Goal: Task Accomplishment & Management: Use online tool/utility

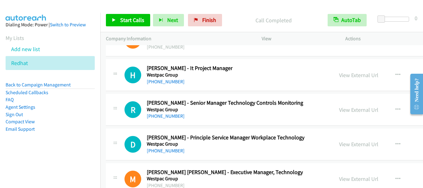
scroll to position [16063, 0]
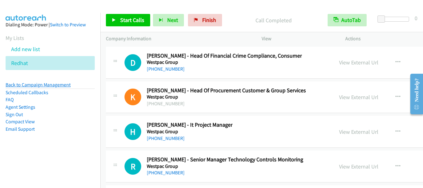
click at [49, 85] on link "Back to Campaign Management" at bounding box center [38, 85] width 65 height 6
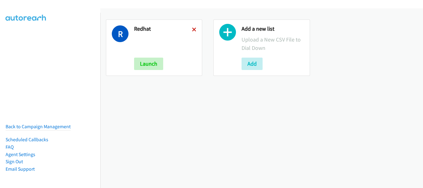
click at [192, 30] on icon at bounding box center [194, 30] width 4 height 4
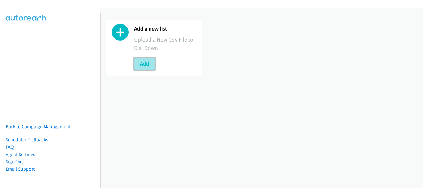
click at [146, 65] on button "Add" at bounding box center [144, 64] width 21 height 12
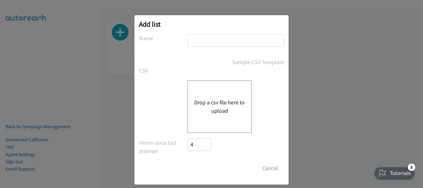
click at [229, 37] on input "text" at bounding box center [235, 40] width 97 height 13
type input "redhat"
click at [214, 110] on button "Drop a csv file here to upload" at bounding box center [219, 106] width 51 height 17
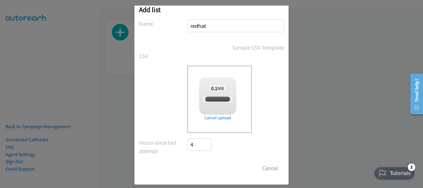
scroll to position [21, 0]
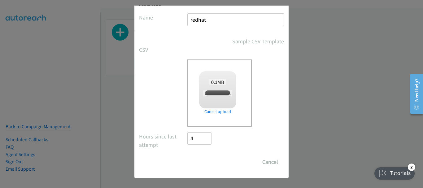
checkbox input "true"
click at [201, 162] on input "Save List" at bounding box center [203, 162] width 33 height 12
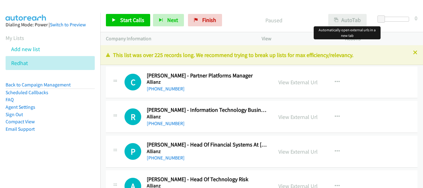
click at [346, 0] on div "Start Calls Pause Next Finish Paused AutoTab AutoTab 0 Company Information Info…" at bounding box center [211, 0] width 423 height 0
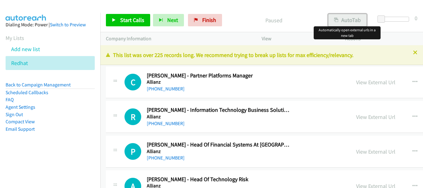
click at [345, 21] on button "AutoTab" at bounding box center [347, 20] width 38 height 12
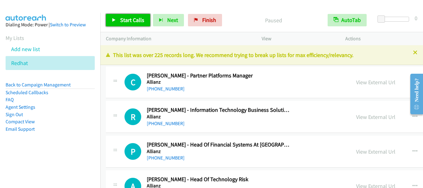
click at [135, 22] on span "Start Calls" at bounding box center [132, 19] width 24 height 7
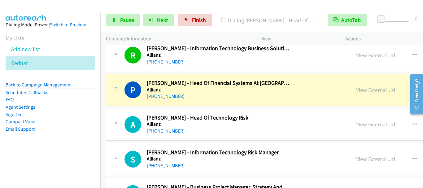
scroll to position [62, 0]
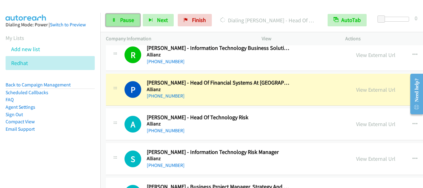
click at [124, 17] on span "Pause" at bounding box center [127, 19] width 14 height 7
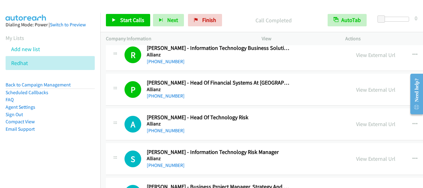
scroll to position [93, 0]
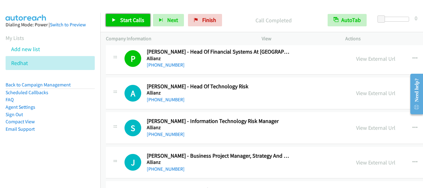
click at [126, 20] on span "Start Calls" at bounding box center [132, 19] width 24 height 7
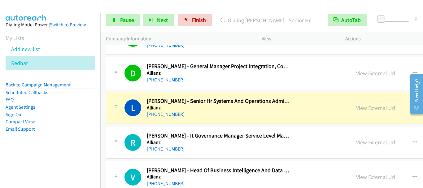
scroll to position [248, 0]
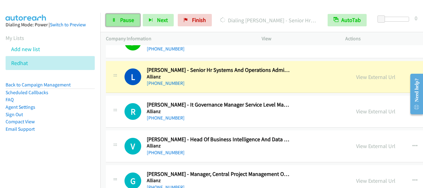
click at [129, 21] on span "Pause" at bounding box center [127, 19] width 14 height 7
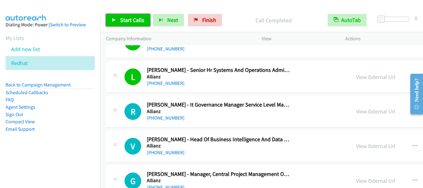
click at [128, 21] on span "Start Calls" at bounding box center [132, 19] width 24 height 7
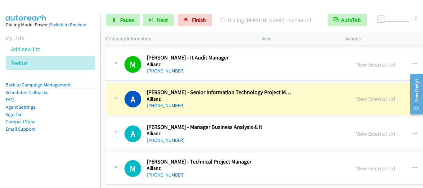
scroll to position [465, 0]
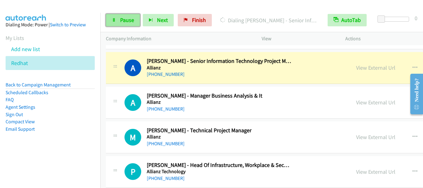
click at [123, 17] on span "Pause" at bounding box center [127, 19] width 14 height 7
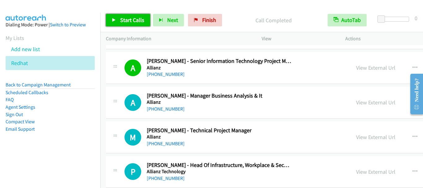
click at [123, 17] on span "Start Calls" at bounding box center [132, 19] width 24 height 7
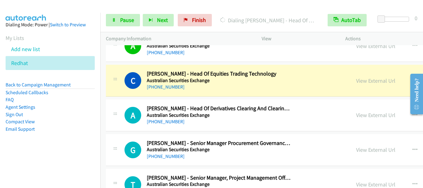
scroll to position [806, 0]
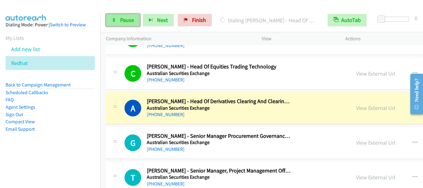
click at [119, 22] on link "Pause" at bounding box center [123, 20] width 34 height 12
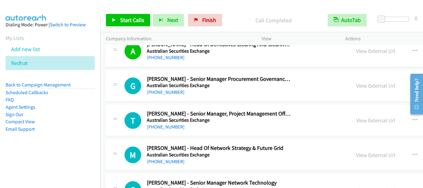
scroll to position [868, 0]
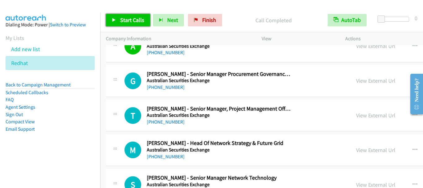
click at [136, 19] on span "Start Calls" at bounding box center [132, 19] width 24 height 7
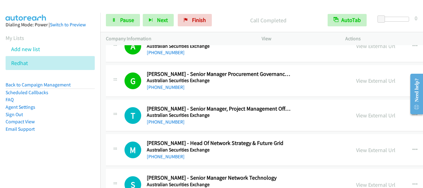
scroll to position [899, 0]
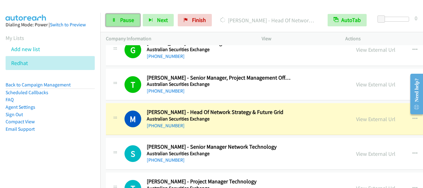
click at [127, 19] on span "Pause" at bounding box center [127, 19] width 14 height 7
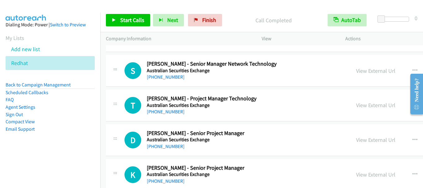
scroll to position [992, 0]
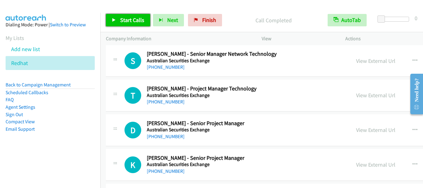
click at [135, 19] on span "Start Calls" at bounding box center [132, 19] width 24 height 7
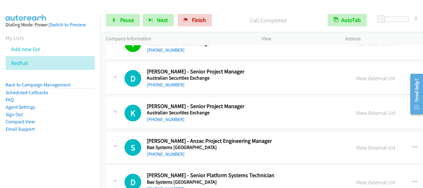
scroll to position [1054, 0]
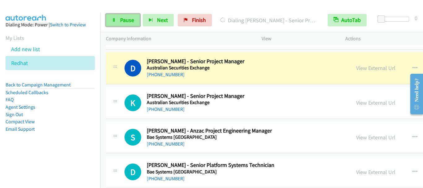
click at [126, 20] on span "Pause" at bounding box center [127, 19] width 14 height 7
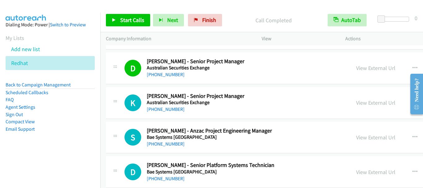
scroll to position [1085, 0]
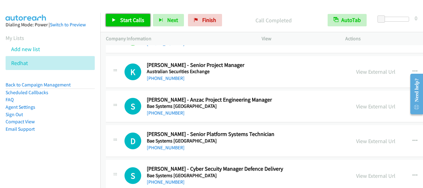
click at [125, 19] on span "Start Calls" at bounding box center [132, 19] width 24 height 7
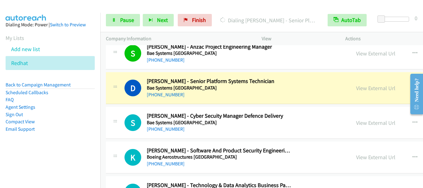
scroll to position [1147, 0]
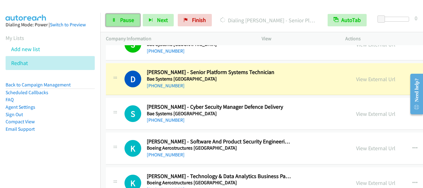
drag, startPoint x: 122, startPoint y: 20, endPoint x: 132, endPoint y: 21, distance: 9.7
click at [122, 19] on span "Pause" at bounding box center [127, 19] width 14 height 7
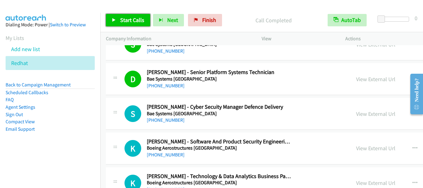
click at [122, 20] on span "Start Calls" at bounding box center [132, 19] width 24 height 7
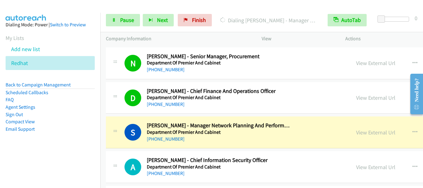
scroll to position [1488, 0]
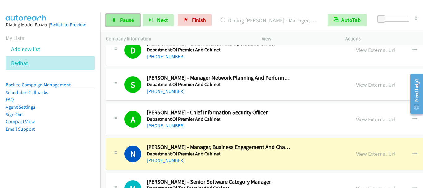
click at [126, 20] on span "Pause" at bounding box center [127, 19] width 14 height 7
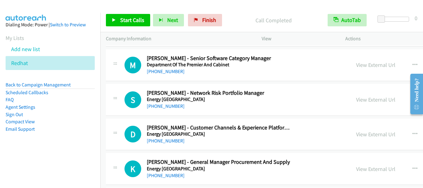
scroll to position [1611, 0]
click at [134, 20] on span "Start Calls" at bounding box center [132, 19] width 24 height 7
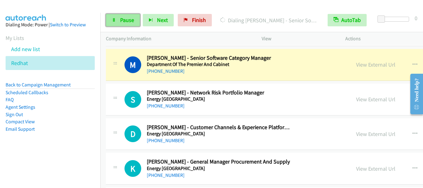
click at [123, 23] on span "Pause" at bounding box center [127, 19] width 14 height 7
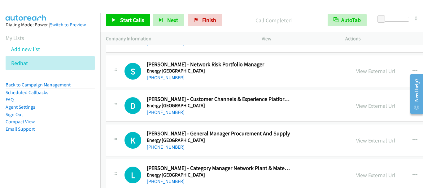
scroll to position [1642, 0]
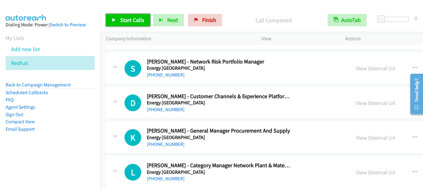
click at [130, 22] on span "Start Calls" at bounding box center [132, 19] width 24 height 7
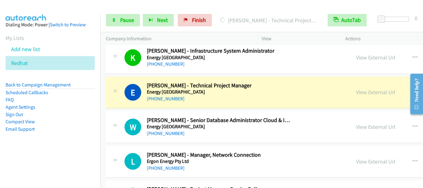
scroll to position [2169, 0]
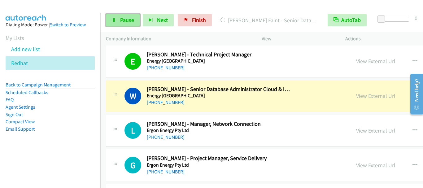
click at [127, 19] on span "Pause" at bounding box center [127, 19] width 14 height 7
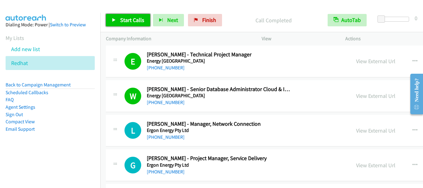
click at [136, 23] on span "Start Calls" at bounding box center [132, 19] width 24 height 7
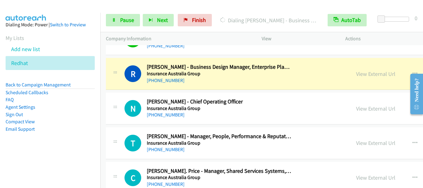
scroll to position [2448, 0]
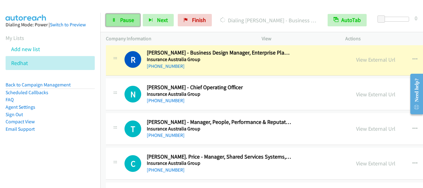
click at [128, 22] on span "Pause" at bounding box center [127, 19] width 14 height 7
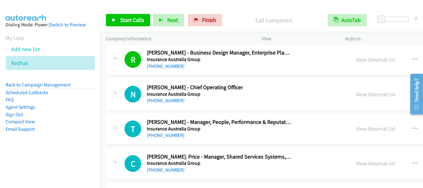
scroll to position [2479, 0]
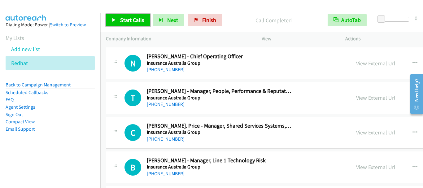
click at [131, 17] on span "Start Calls" at bounding box center [132, 19] width 24 height 7
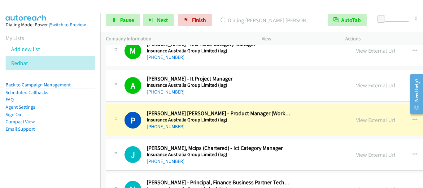
scroll to position [3285, 0]
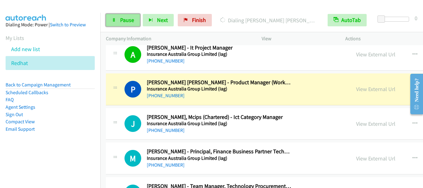
click at [123, 22] on span "Pause" at bounding box center [127, 19] width 14 height 7
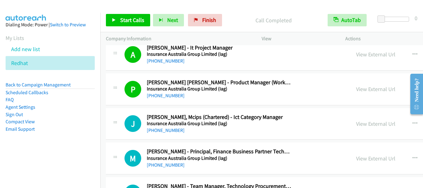
scroll to position [3316, 0]
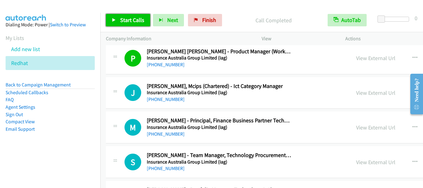
click at [143, 21] on span "Start Calls" at bounding box center [132, 19] width 24 height 7
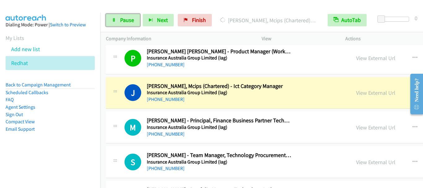
drag, startPoint x: 129, startPoint y: 20, endPoint x: 264, endPoint y: 9, distance: 136.2
click at [129, 20] on span "Pause" at bounding box center [127, 19] width 14 height 7
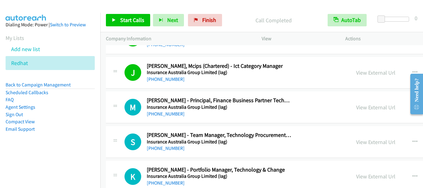
scroll to position [3347, 0]
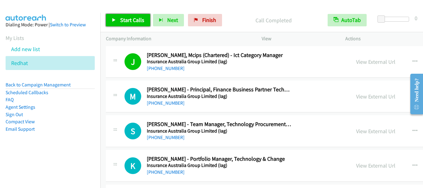
click at [135, 18] on span "Start Calls" at bounding box center [132, 19] width 24 height 7
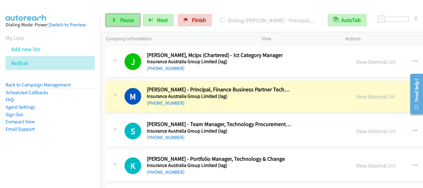
click at [129, 24] on link "Pause" at bounding box center [123, 20] width 34 height 12
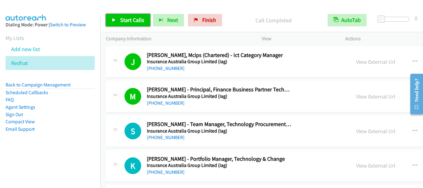
click at [126, 18] on span "Start Calls" at bounding box center [132, 19] width 24 height 7
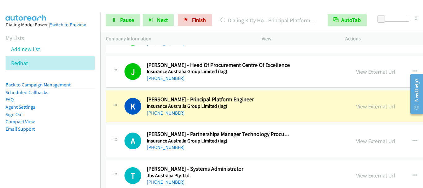
scroll to position [3502, 0]
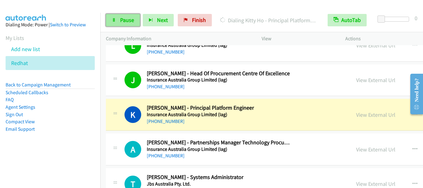
click at [124, 23] on span "Pause" at bounding box center [127, 19] width 14 height 7
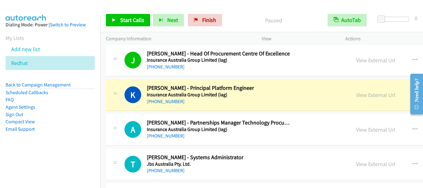
scroll to position [3533, 0]
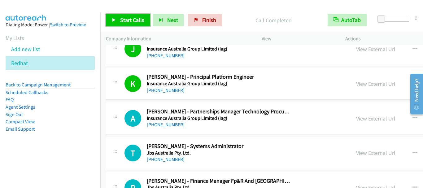
click at [133, 22] on span "Start Calls" at bounding box center [132, 19] width 24 height 7
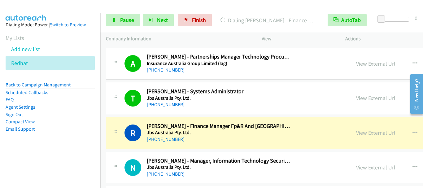
scroll to position [3626, 0]
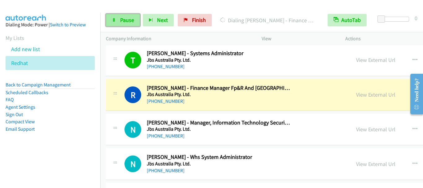
click at [123, 21] on span "Pause" at bounding box center [127, 19] width 14 height 7
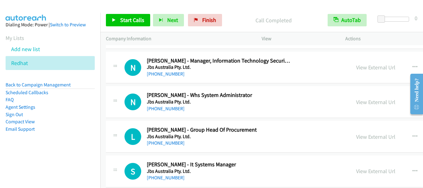
scroll to position [3657, 0]
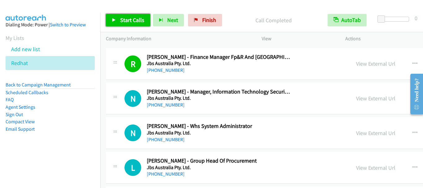
click at [136, 22] on span "Start Calls" at bounding box center [132, 19] width 24 height 7
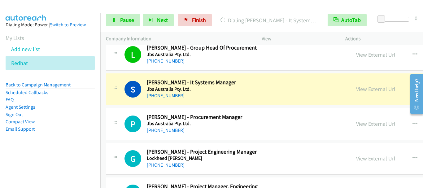
scroll to position [3781, 0]
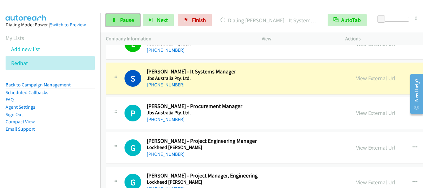
click at [130, 18] on span "Pause" at bounding box center [127, 19] width 14 height 7
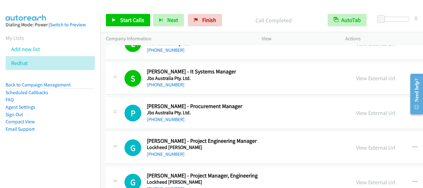
scroll to position [3812, 0]
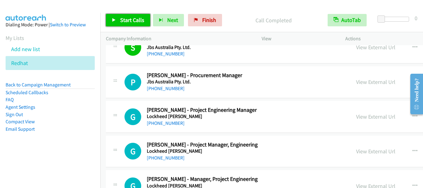
click at [126, 23] on span "Start Calls" at bounding box center [132, 19] width 24 height 7
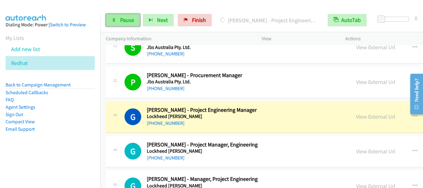
click at [124, 18] on span "Pause" at bounding box center [127, 19] width 14 height 7
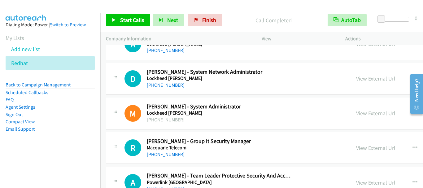
scroll to position [4586, 0]
